Goal: Transaction & Acquisition: Purchase product/service

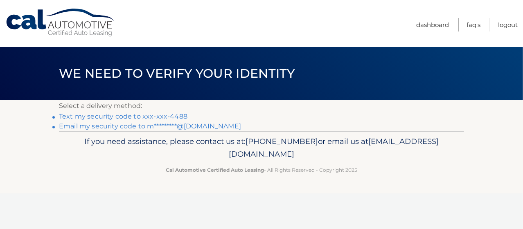
click at [183, 118] on link "Text my security code to xxx-xxx-4488" at bounding box center [123, 117] width 129 height 8
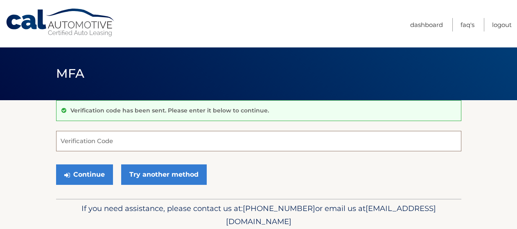
click at [90, 142] on input "Verification Code" at bounding box center [258, 141] width 405 height 20
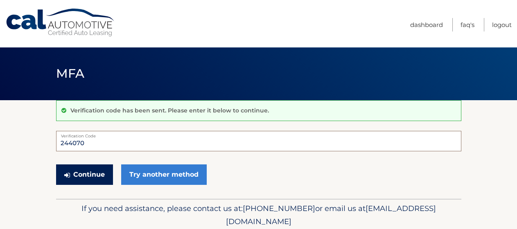
type input "244070"
click at [75, 174] on button "Continue" at bounding box center [84, 175] width 57 height 20
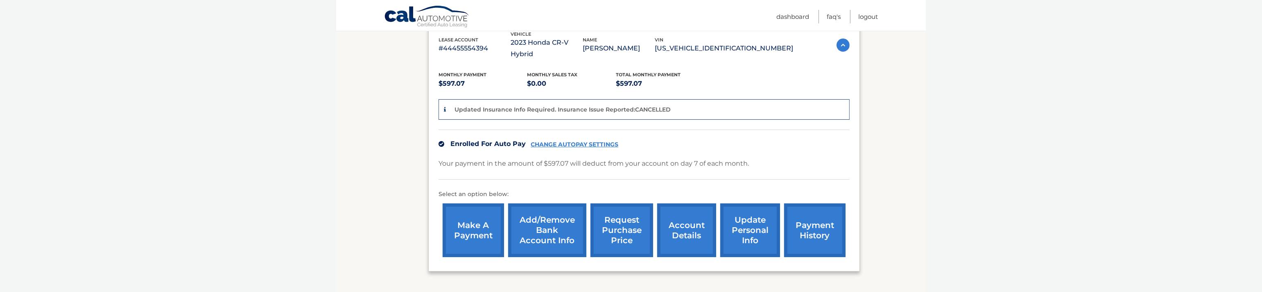
scroll to position [164, 0]
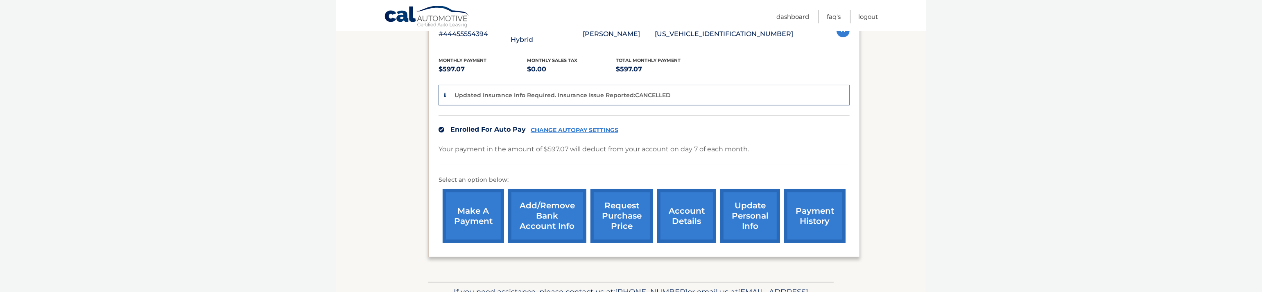
click at [493, 212] on link "make a payment" at bounding box center [473, 216] width 61 height 54
click at [485, 209] on link "make a payment" at bounding box center [473, 216] width 61 height 54
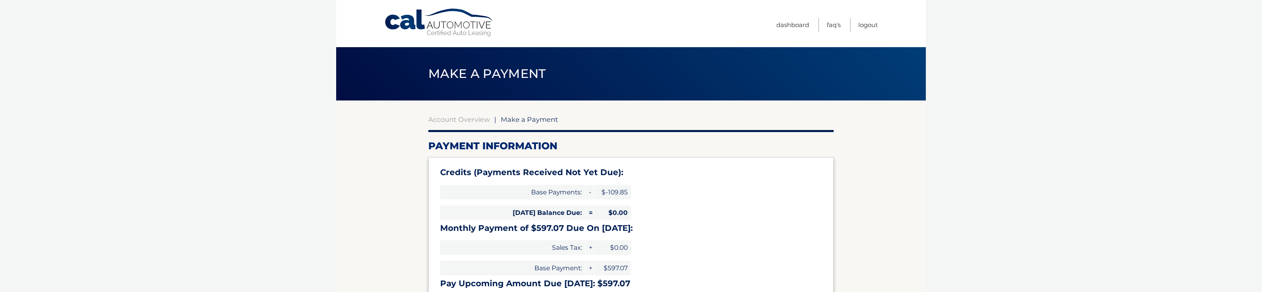
select select "MmI2YjI1ZmMtOTc1NS00ZDBjLThhNTQtZmI1OGQ5NmM1NDNk"
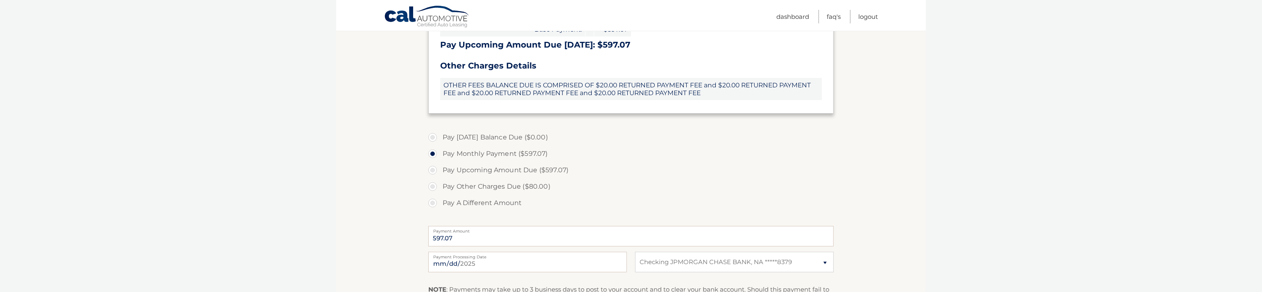
scroll to position [246, 0]
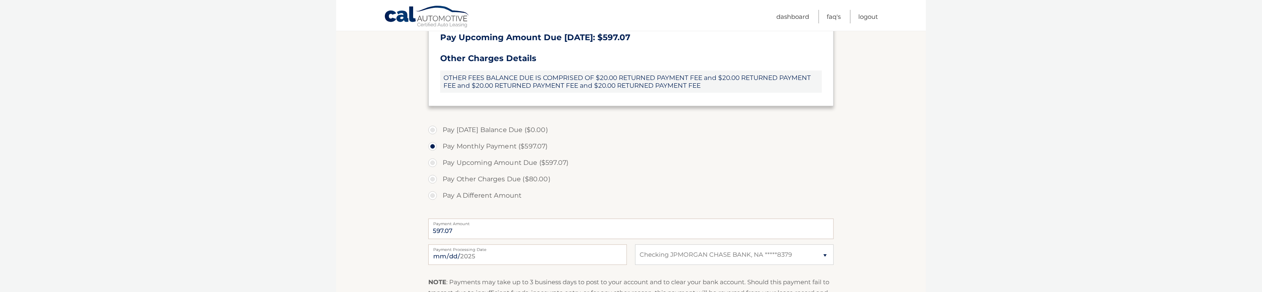
click at [435, 194] on label "Pay A Different Amount" at bounding box center [630, 195] width 405 height 16
click at [435, 194] on input "Pay A Different Amount" at bounding box center [436, 193] width 8 height 13
radio input "true"
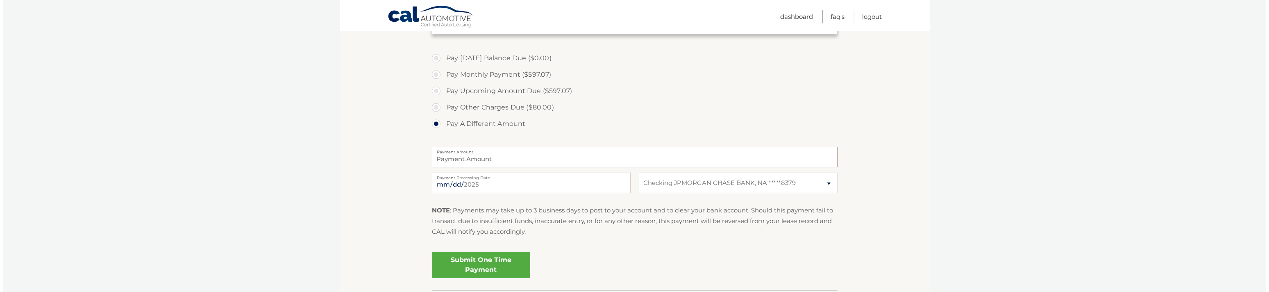
scroll to position [328, 0]
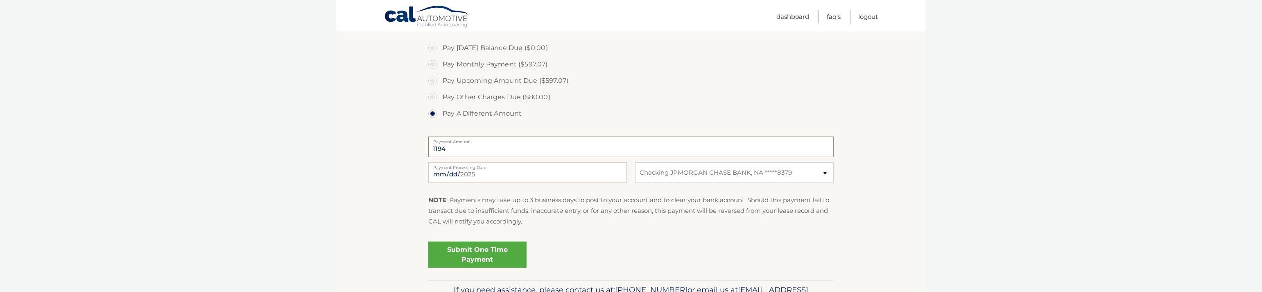
type input "1194"
click at [483, 251] on link "Submit One Time Payment" at bounding box center [477, 254] width 98 height 26
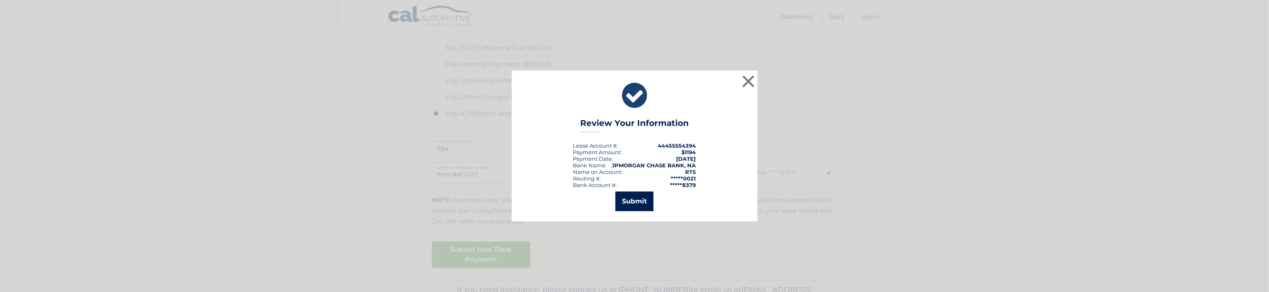
click at [632, 201] on button "Submit" at bounding box center [634, 201] width 38 height 20
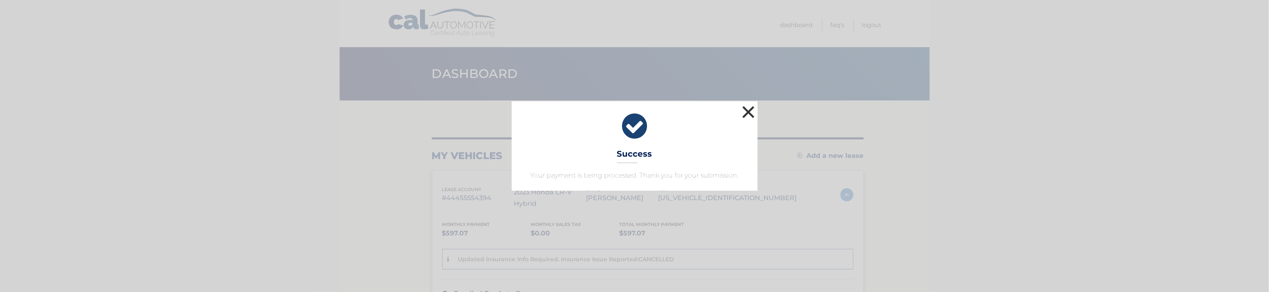
click at [751, 111] on button "×" at bounding box center [748, 112] width 16 height 16
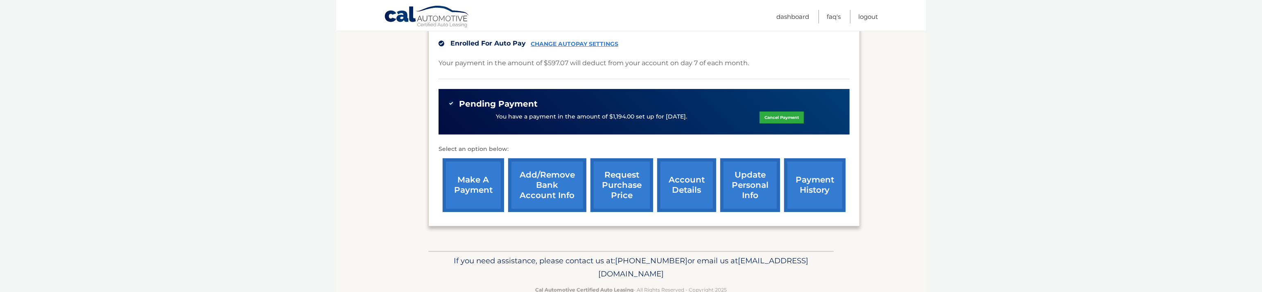
scroll to position [269, 0]
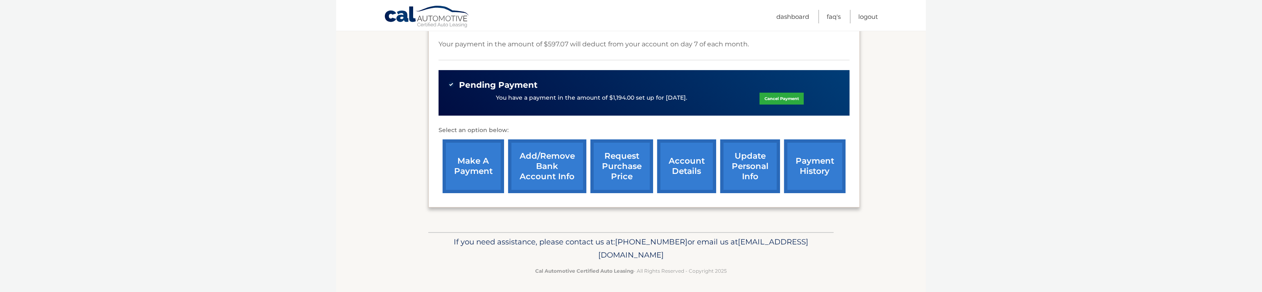
click at [806, 167] on link "payment history" at bounding box center [814, 166] width 61 height 54
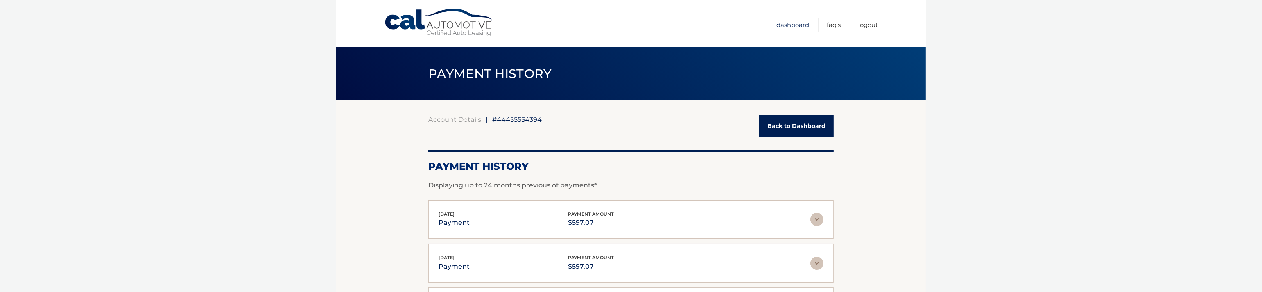
click at [791, 22] on link "Dashboard" at bounding box center [793, 25] width 33 height 14
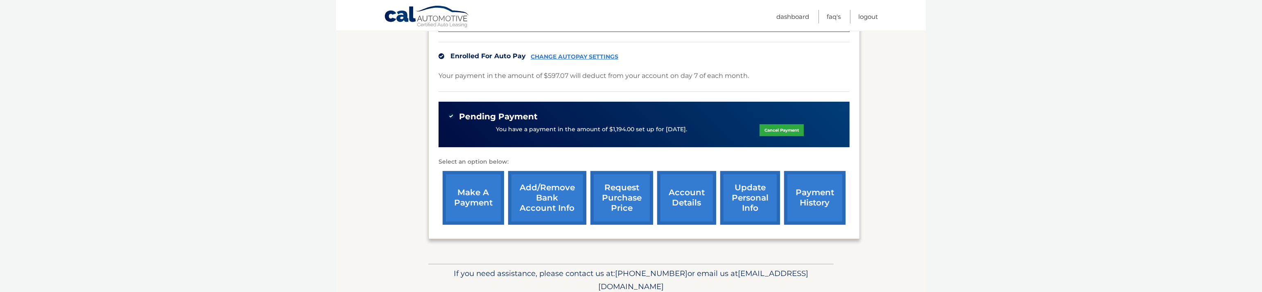
scroll to position [246, 0]
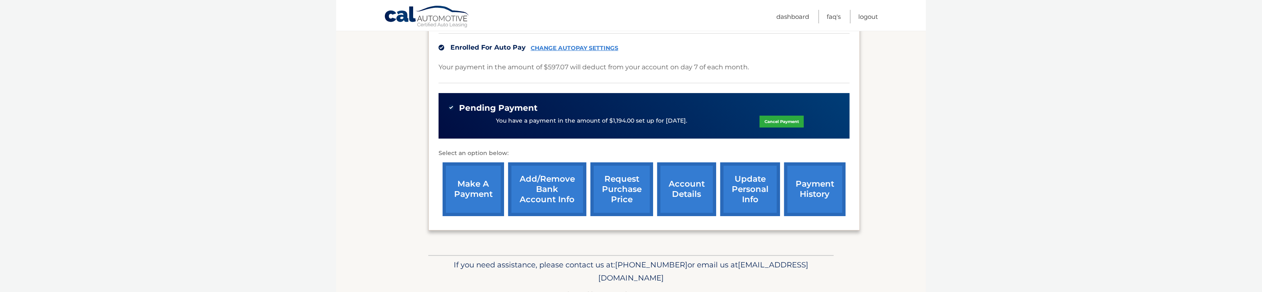
click at [690, 186] on link "account details" at bounding box center [686, 189] width 59 height 54
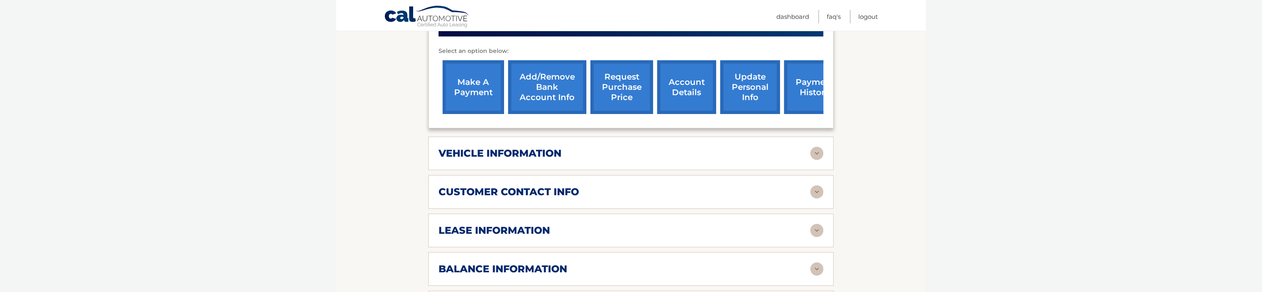
scroll to position [369, 0]
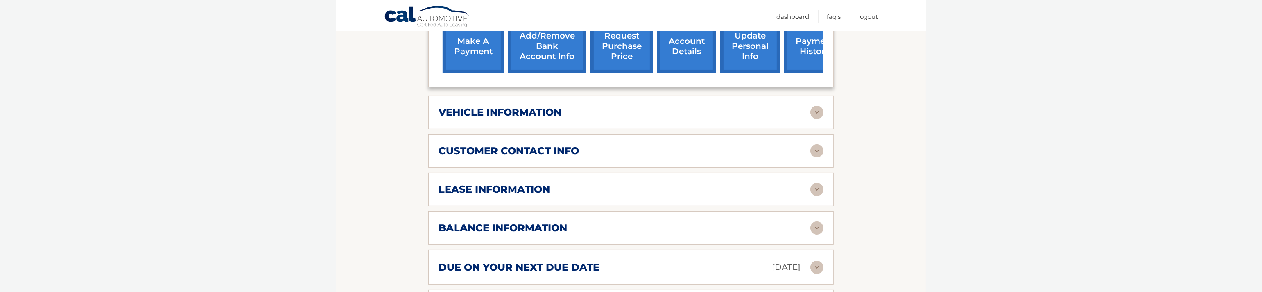
click at [818, 188] on img at bounding box center [817, 189] width 13 height 13
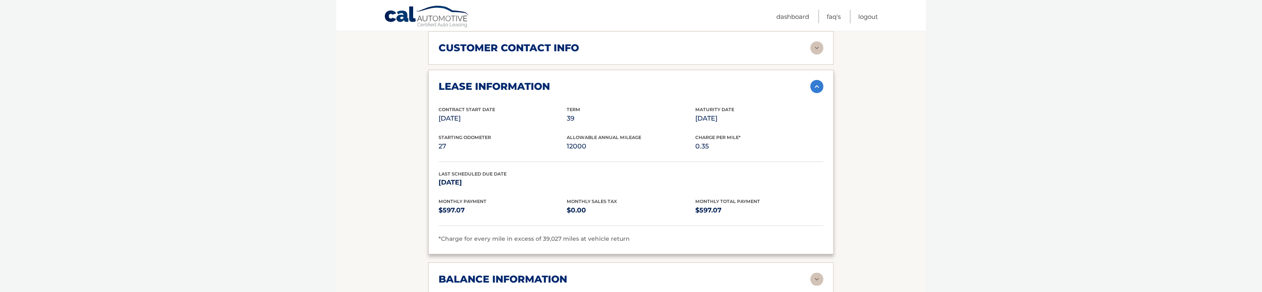
scroll to position [492, 0]
